Goal: Navigation & Orientation: Find specific page/section

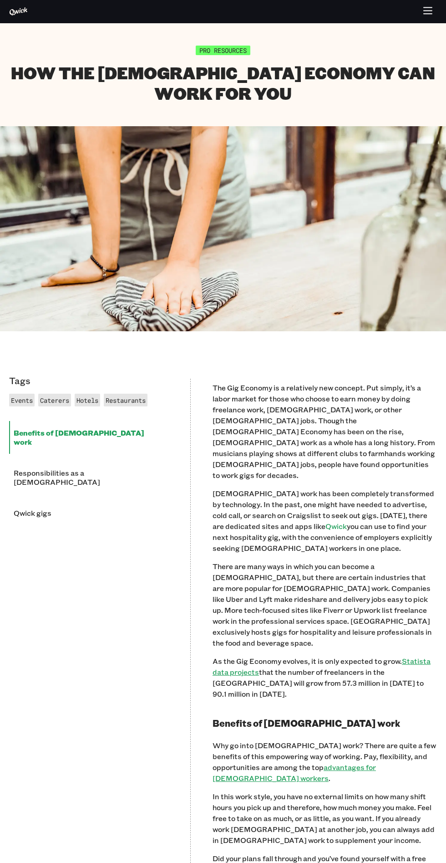
click at [427, 14] on icon "button" at bounding box center [428, 14] width 8 height 0
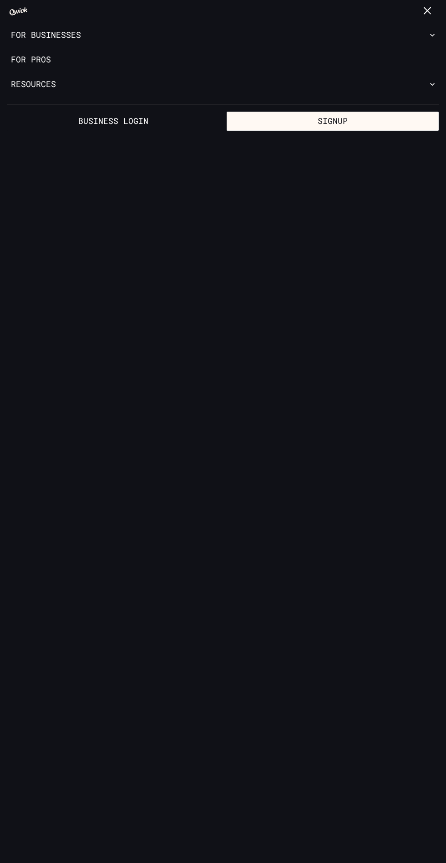
click at [48, 62] on link "For Pros" at bounding box center [223, 59] width 446 height 25
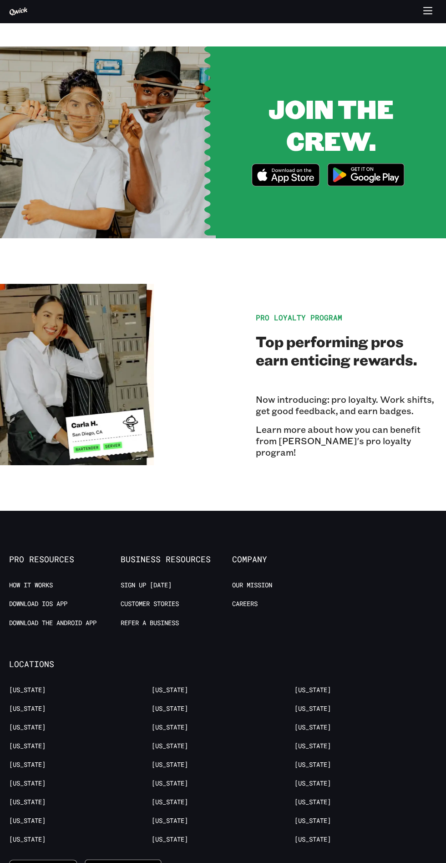
scroll to position [1215, 0]
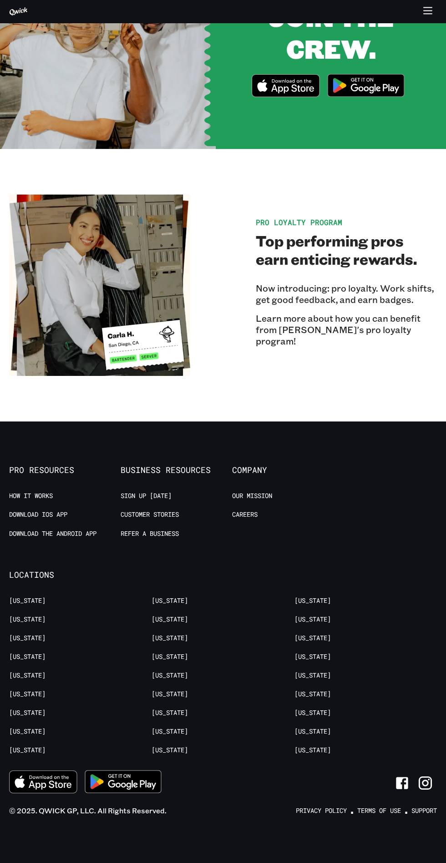
click at [8, 697] on div "Pro Resources How it Works Download IOS App Download the Android App Business R…" at bounding box center [223, 631] width 446 height 376
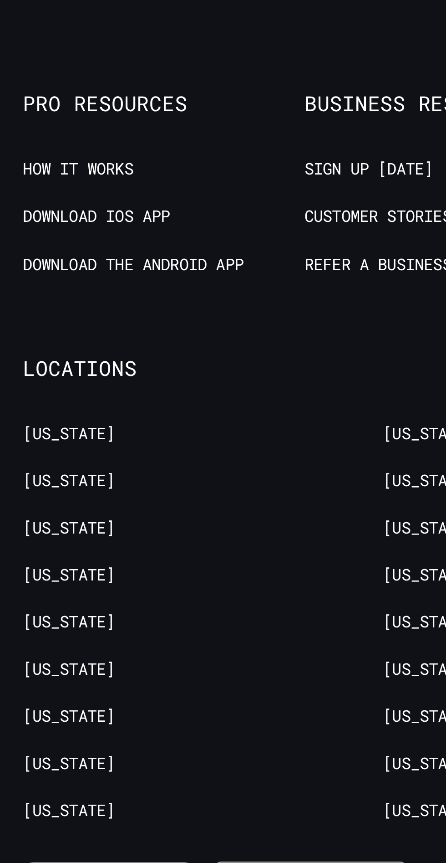
scroll to position [1201, 0]
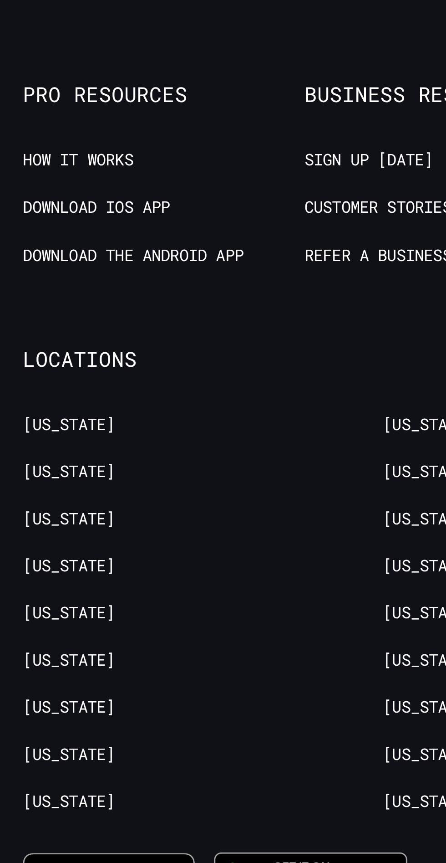
click at [18, 708] on link "[US_STATE]" at bounding box center [27, 707] width 36 height 9
